Goal: Task Accomplishment & Management: Manage account settings

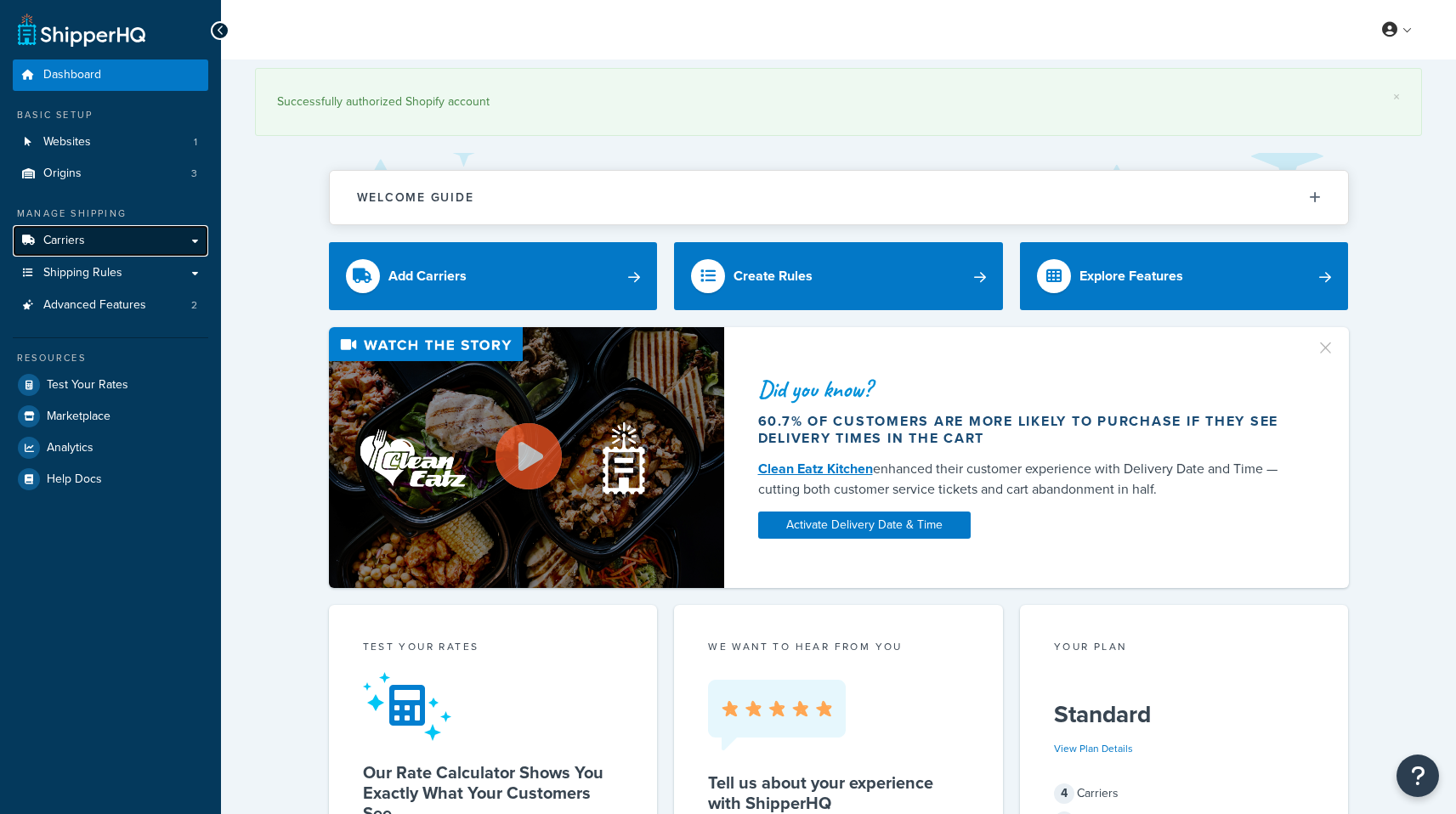
click at [98, 233] on link "Carriers" at bounding box center [110, 241] width 195 height 32
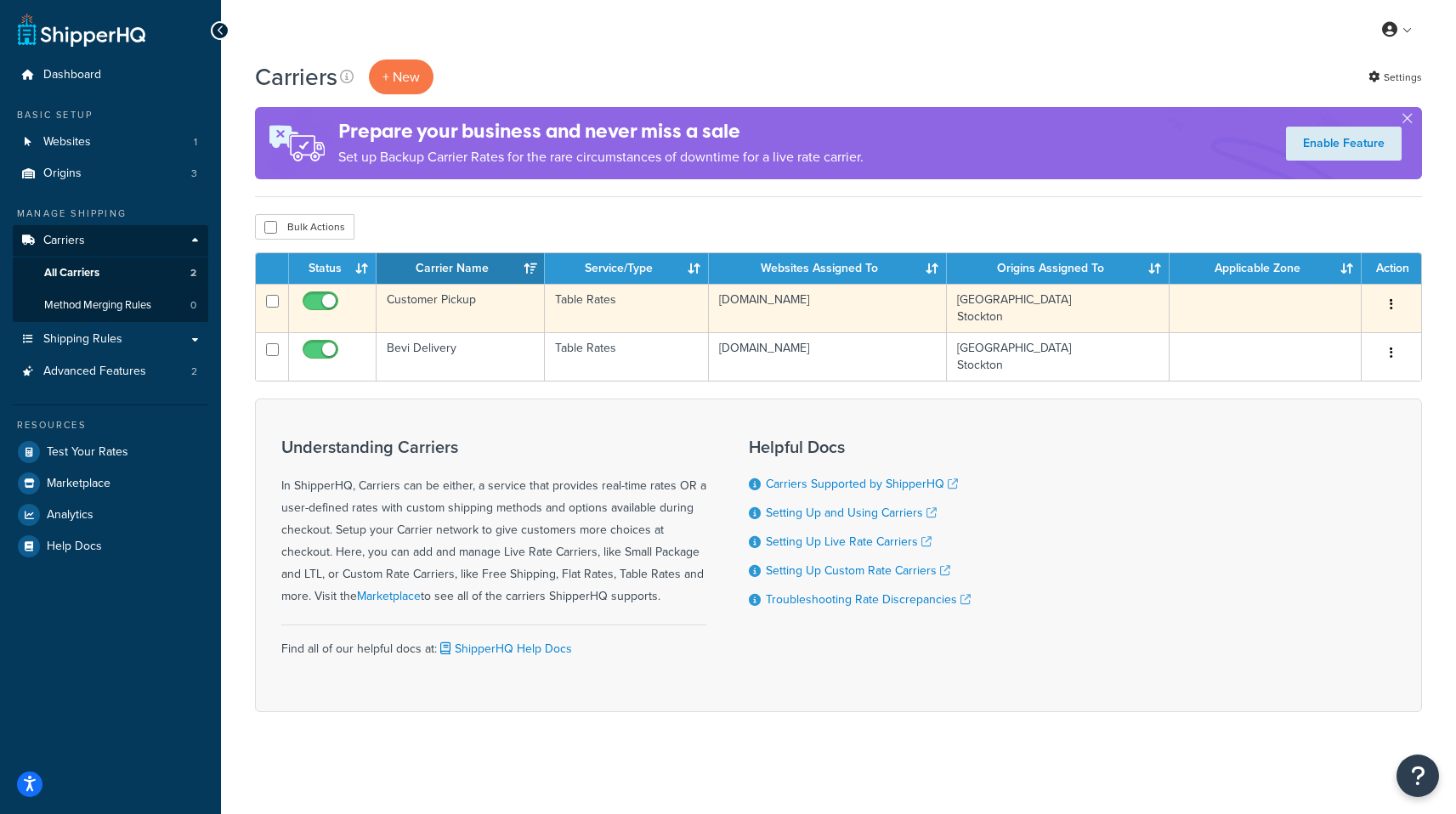
click at [1394, 306] on button "button" at bounding box center [1392, 304] width 24 height 27
click at [1325, 342] on link "Edit" at bounding box center [1322, 339] width 134 height 35
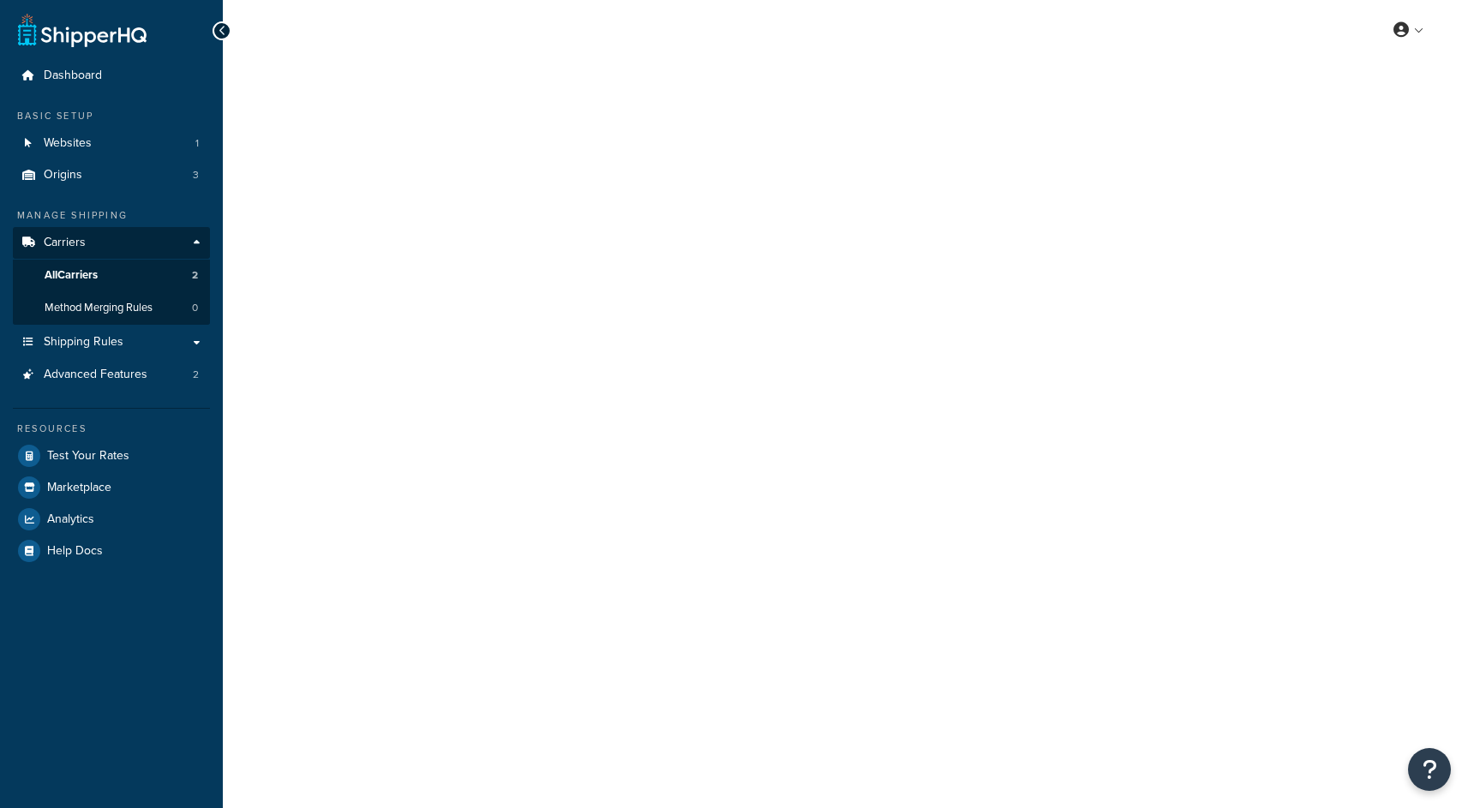
select select "25"
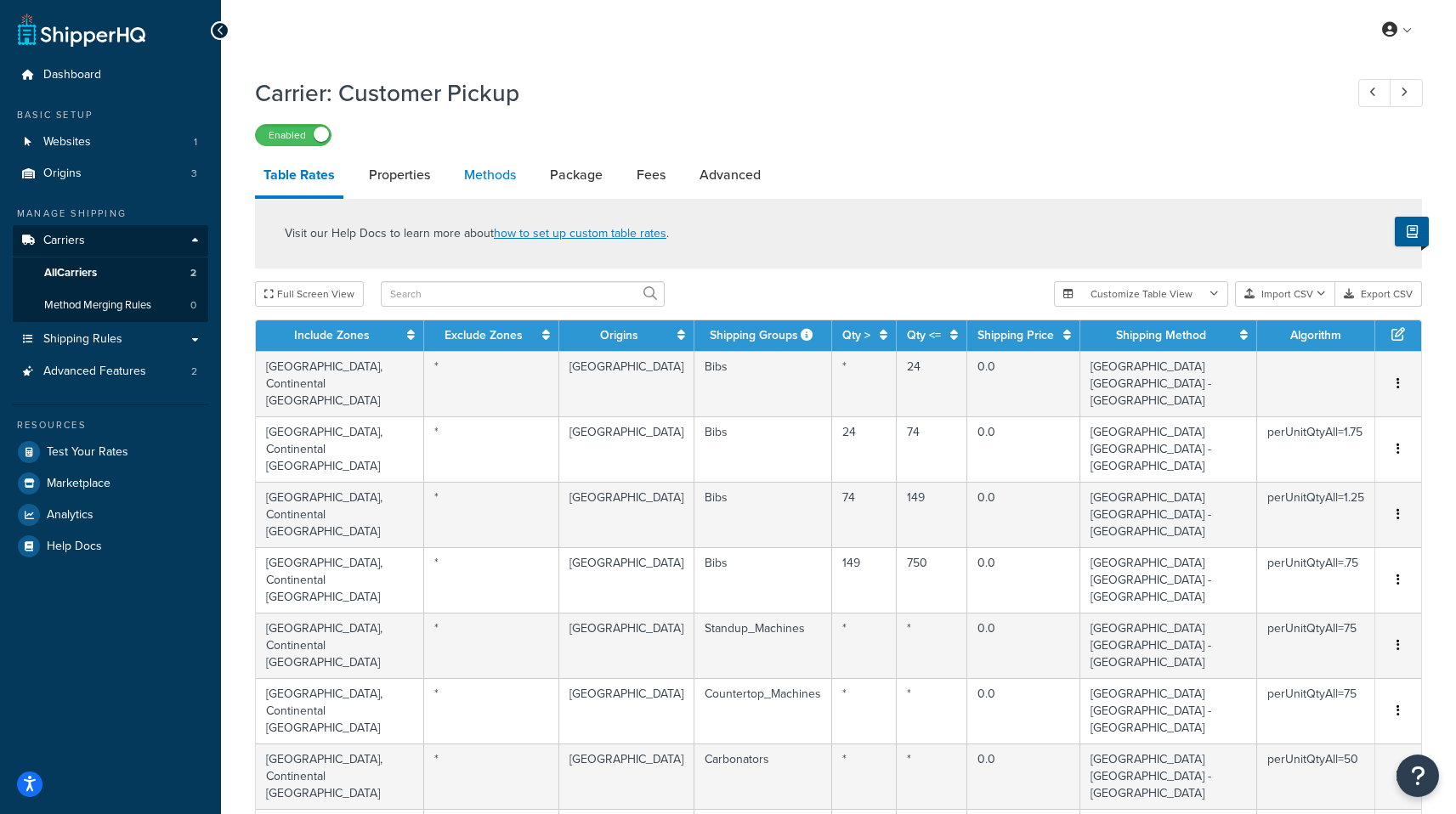
click at [501, 181] on link "Methods" at bounding box center [489, 174] width 68 height 41
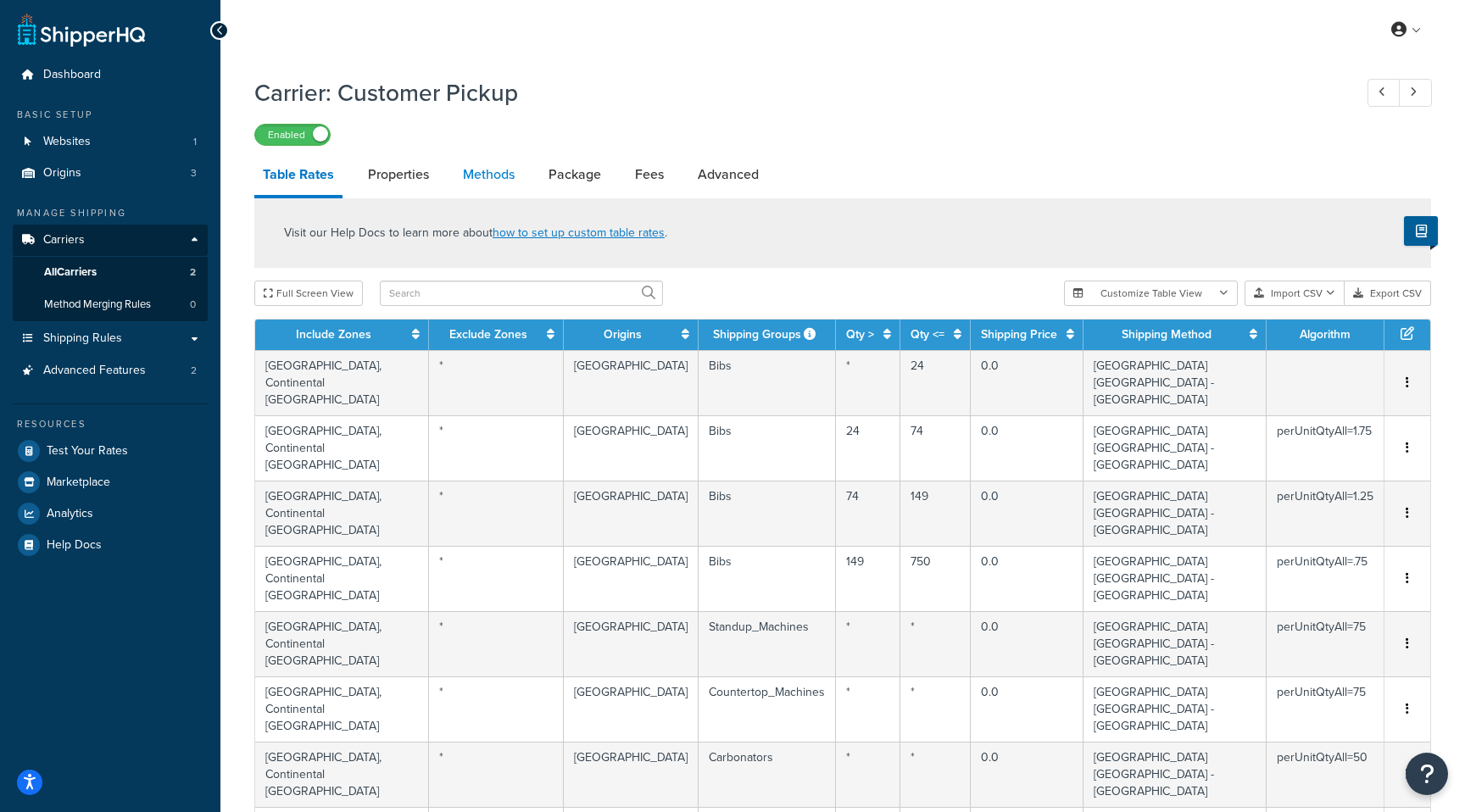
select select "25"
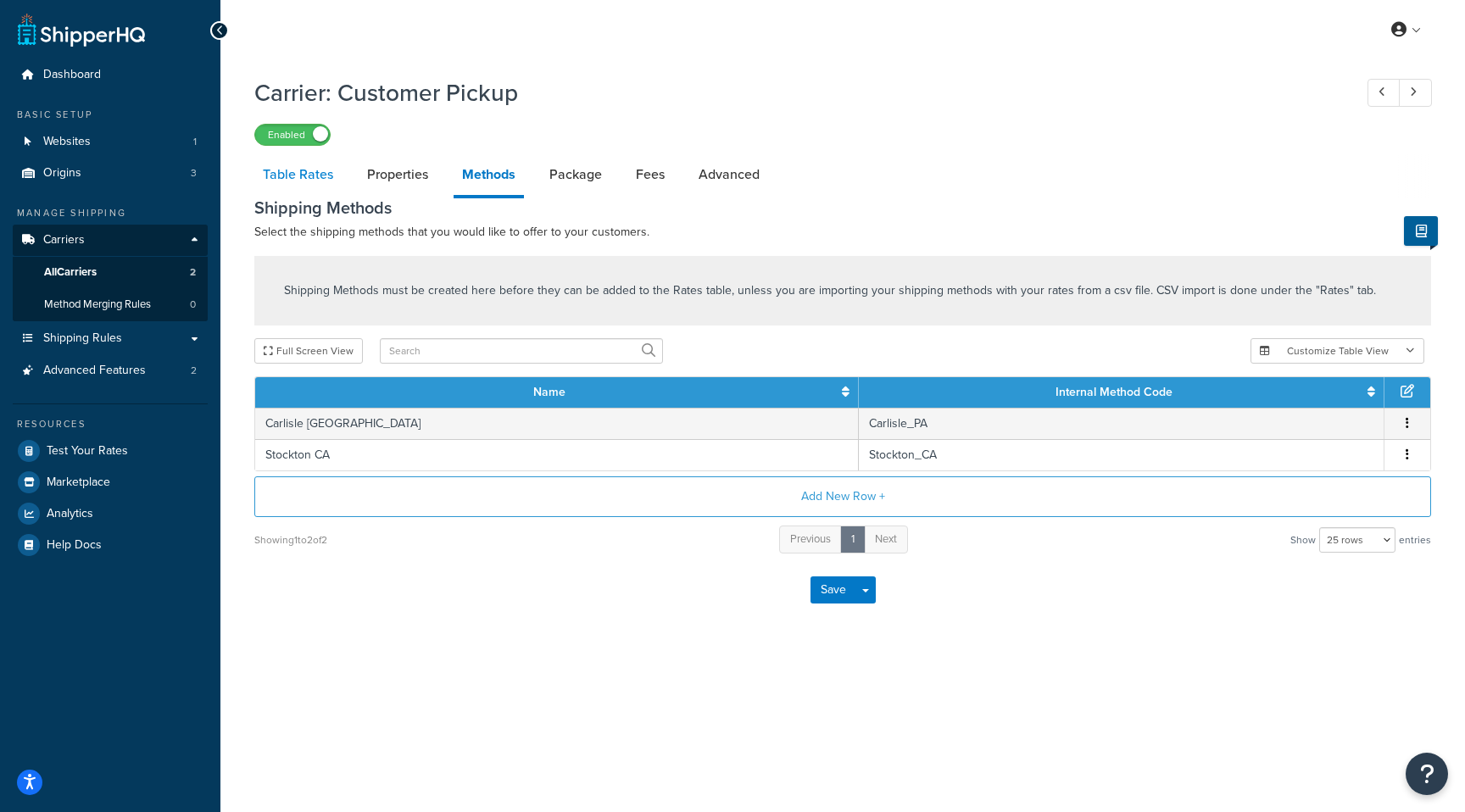
click at [304, 180] on link "Table Rates" at bounding box center [298, 174] width 87 height 41
select select "25"
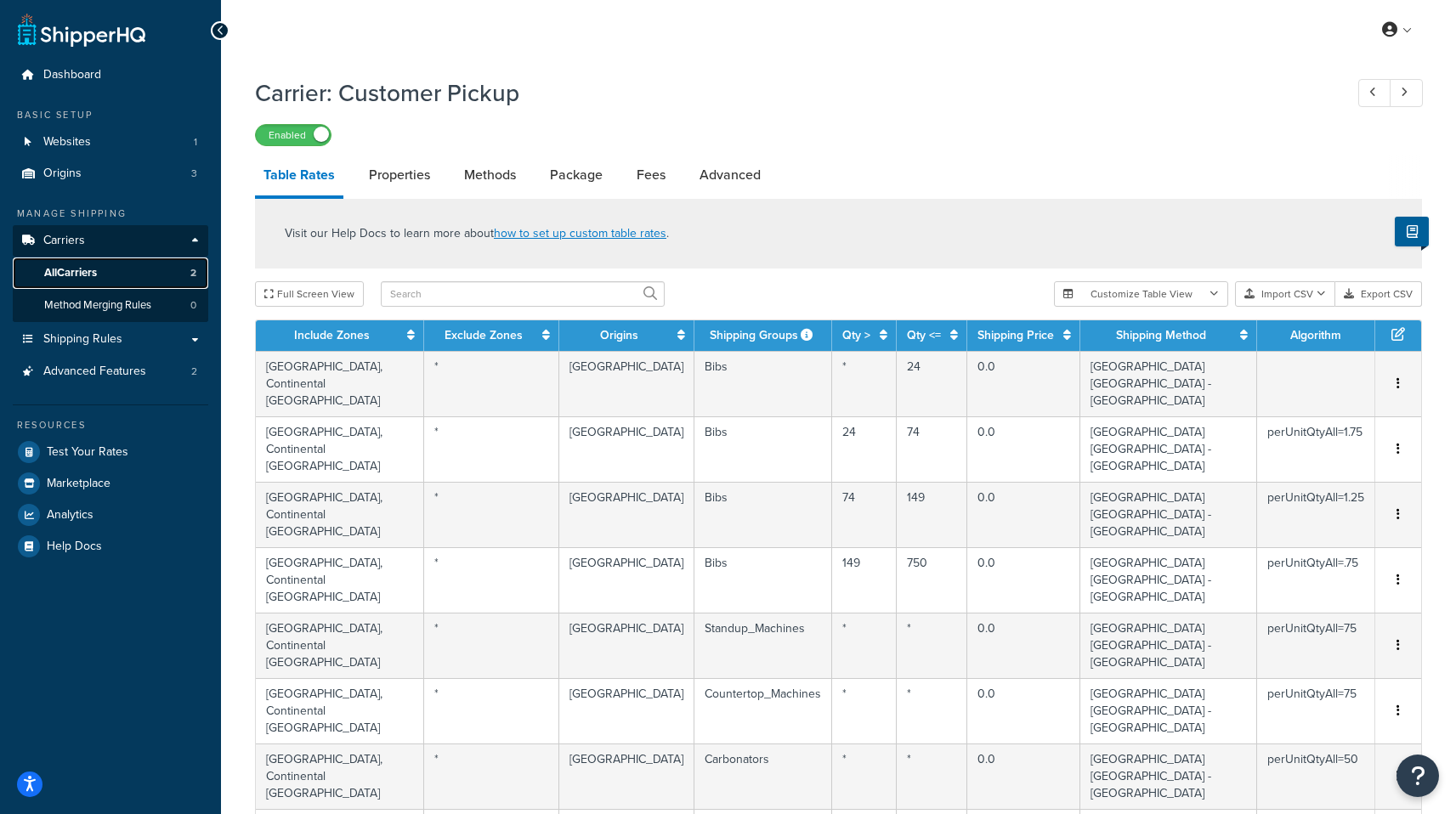
click at [91, 272] on span "All Carriers" at bounding box center [70, 273] width 53 height 15
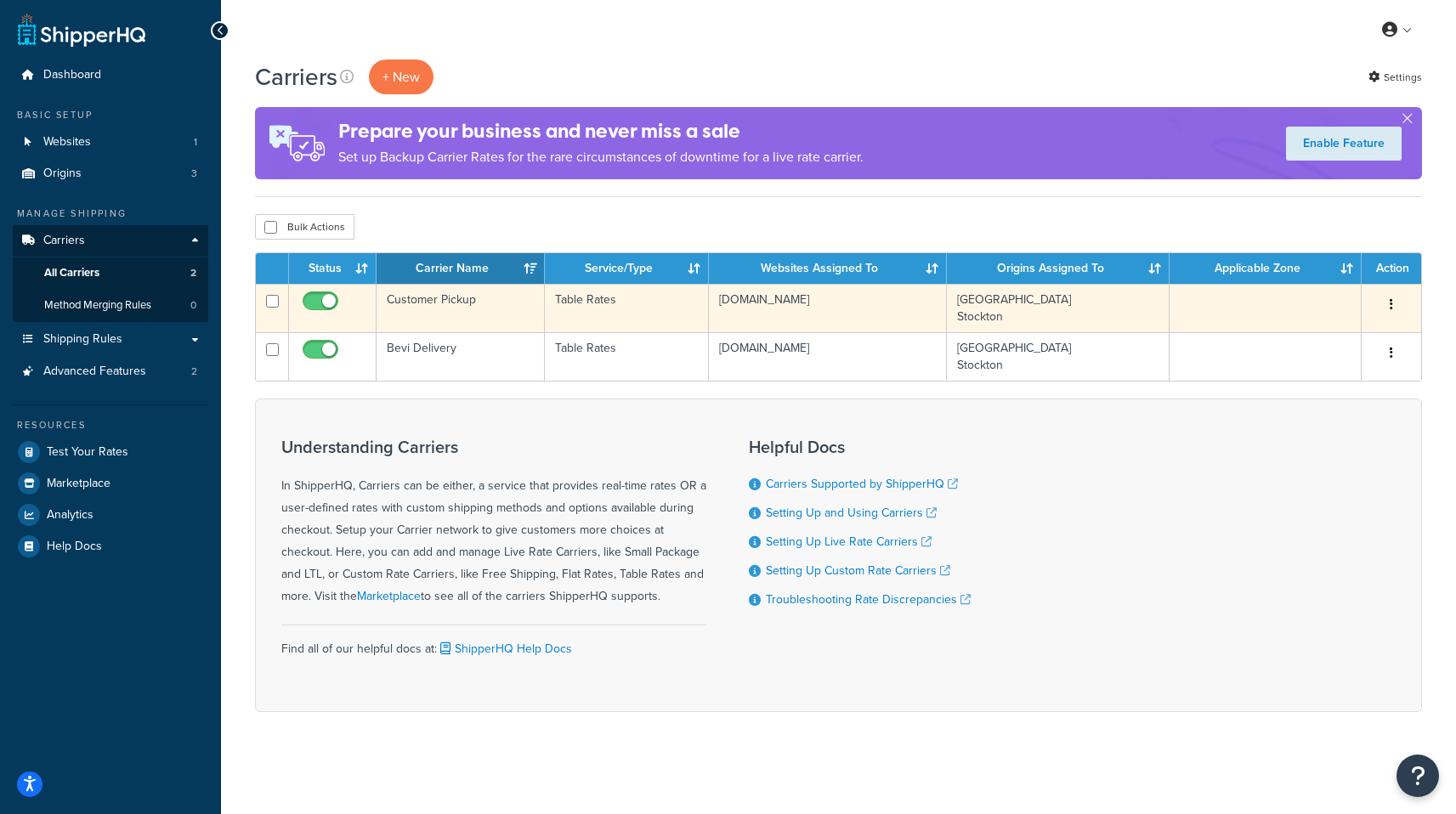
click at [1395, 303] on button "button" at bounding box center [1392, 304] width 24 height 27
click at [1346, 343] on link "Edit" at bounding box center [1322, 339] width 134 height 35
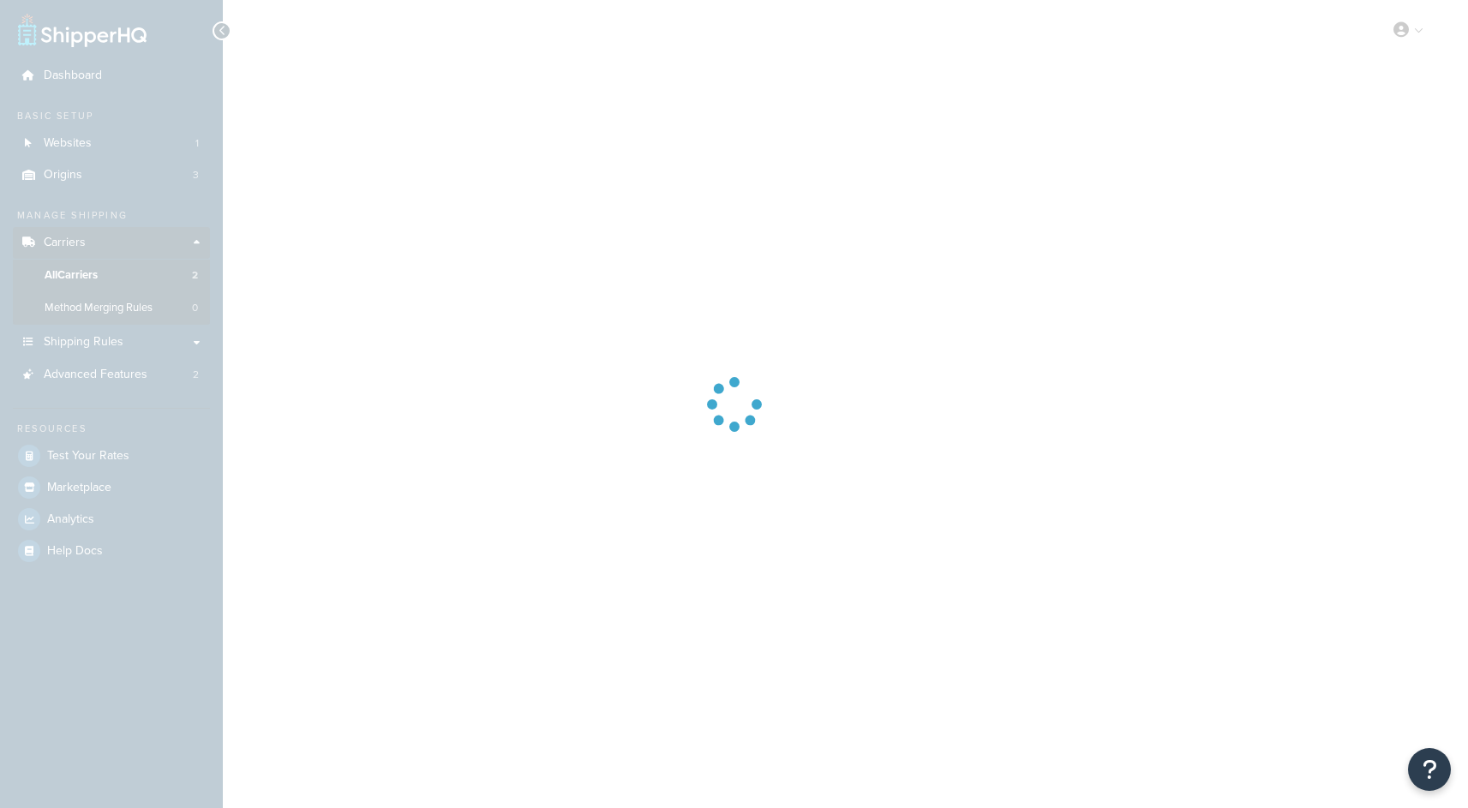
select select "25"
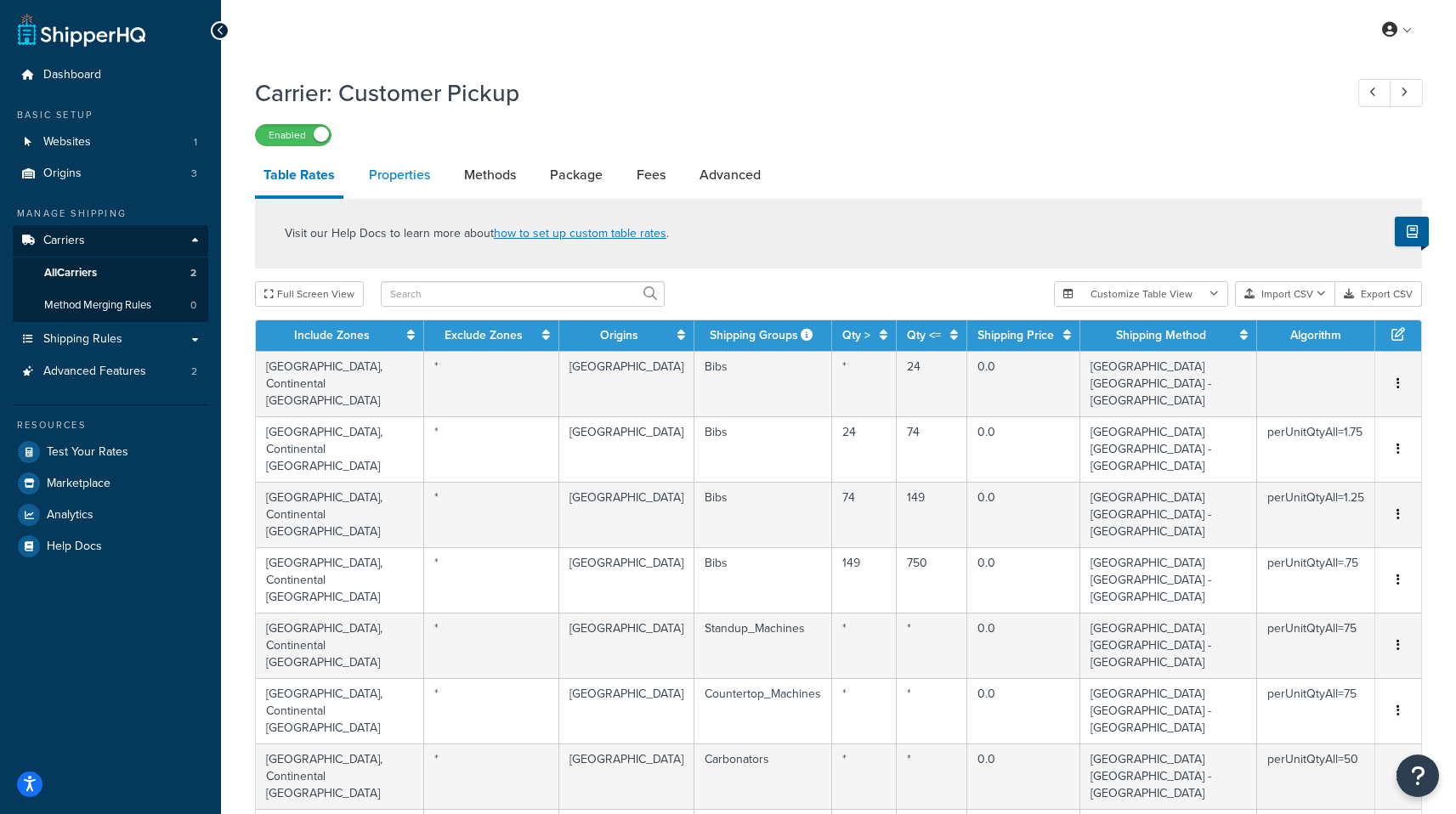
click at [416, 178] on link "Properties" at bounding box center [399, 174] width 78 height 41
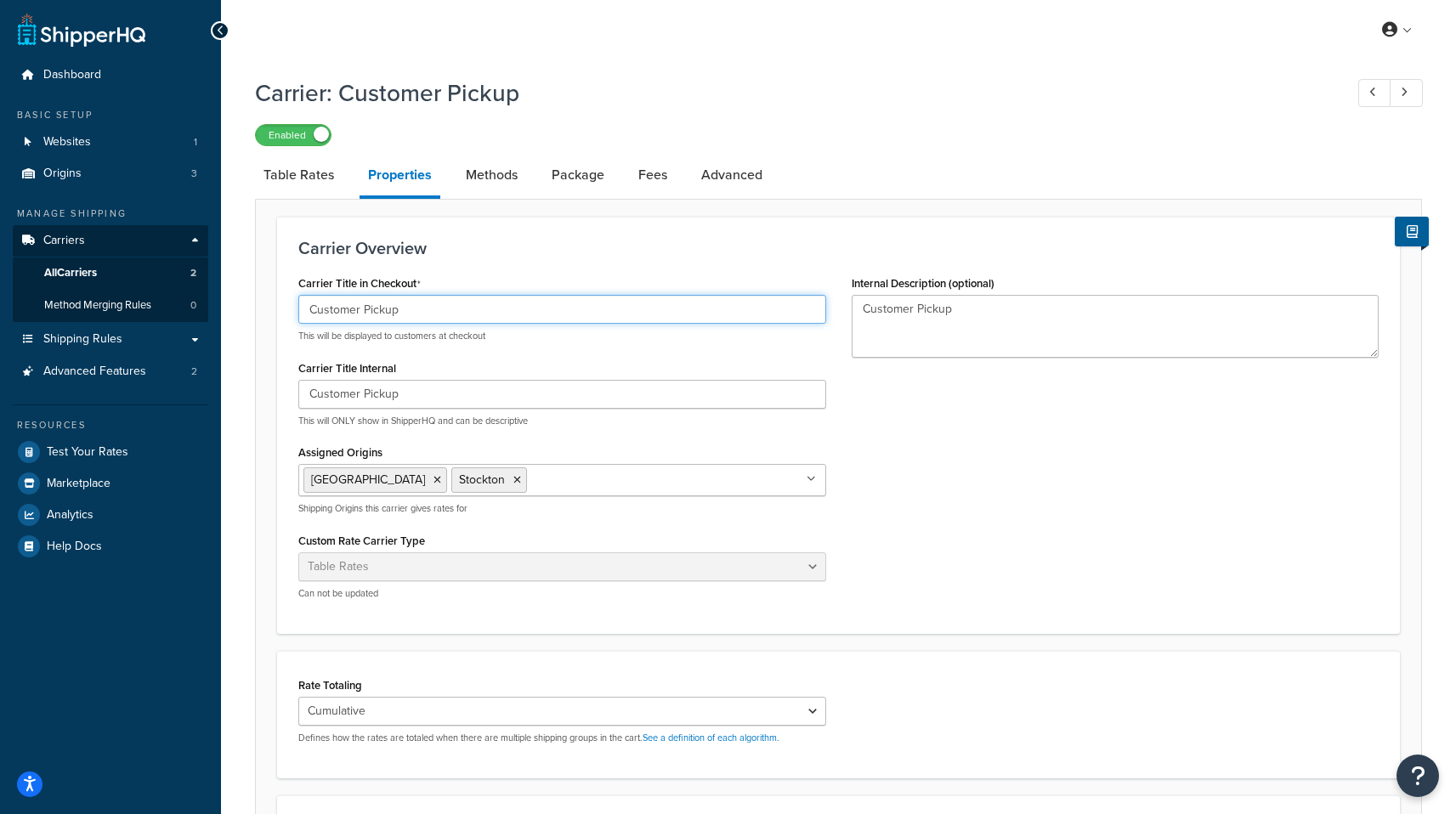
drag, startPoint x: 454, startPoint y: 308, endPoint x: 269, endPoint y: 298, distance: 185.3
click at [269, 298] on form "Carrier Overview Carrier Title in Checkout Customer Pickup This will be display…" at bounding box center [838, 628] width 1165 height 821
drag, startPoint x: 372, startPoint y: 312, endPoint x: 237, endPoint y: 295, distance: 136.1
click at [237, 295] on div "Carrier: Customer Pickup Enabled Table Rates Properties Methods Package Fees Ad…" at bounding box center [838, 575] width 1235 height 1013
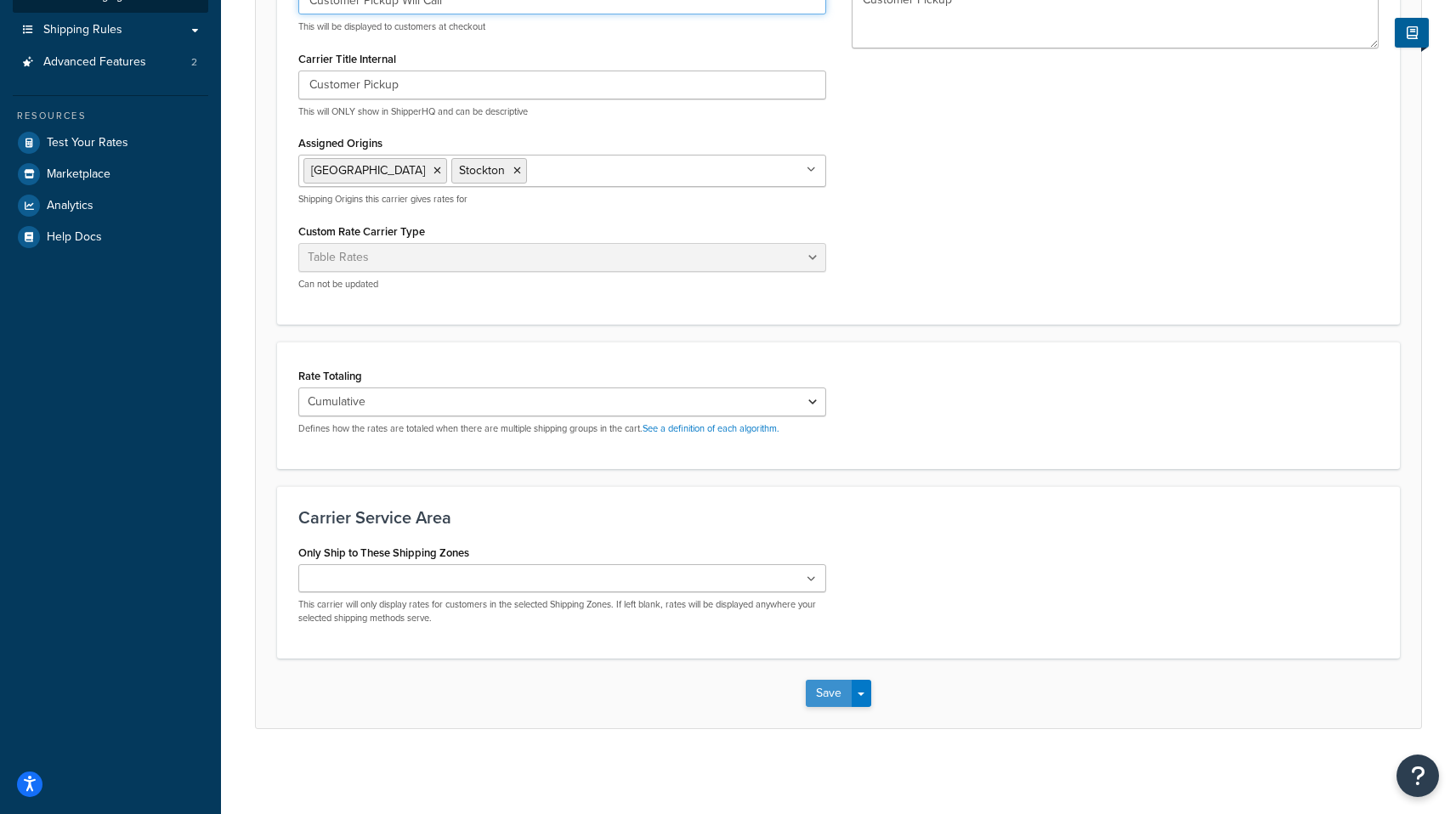
type input "Customer Pickup Will Call"
click at [815, 702] on button "Save" at bounding box center [829, 693] width 46 height 27
